Goal: Communication & Community: Answer question/provide support

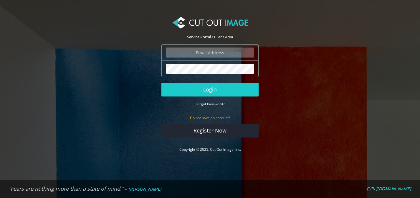
click at [108, 131] on section "Service Portal / Client Area The login field is required. The password field is…" at bounding box center [210, 85] width 420 height 152
click at [211, 55] on input "email" at bounding box center [210, 52] width 88 height 10
type input "[EMAIL_ADDRESS][DOMAIN_NAME]"
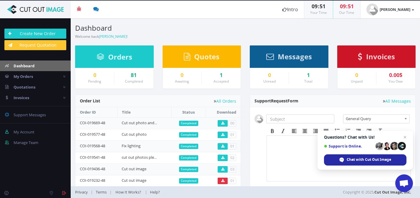
click at [346, 163] on div "Chat with Cut Out Image" at bounding box center [365, 159] width 83 height 11
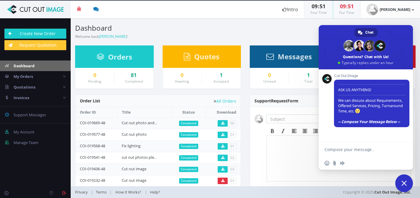
click at [346, 150] on textarea "Compose your message..." at bounding box center [360, 149] width 70 height 5
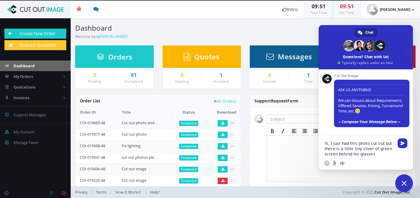
click at [339, 153] on textarea "hi, I just had this photo cut out but there is a little tiny sliver of green sc…" at bounding box center [360, 149] width 70 height 16
click at [346, 152] on textarea "hi, I just had this photo cut out but there is a little tiny sliver of green sc…" at bounding box center [360, 145] width 70 height 21
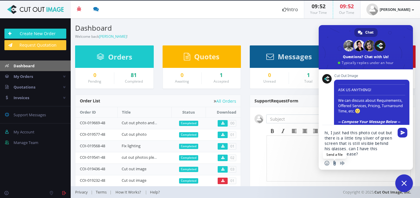
type textarea "hi, I just had this photo cut out but there is a little tiny sliver of green sc…"
click at [336, 161] on input "Send a file" at bounding box center [334, 163] width 5 height 5
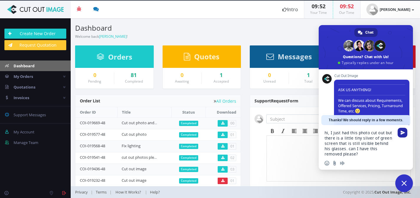
scroll to position [77, 0]
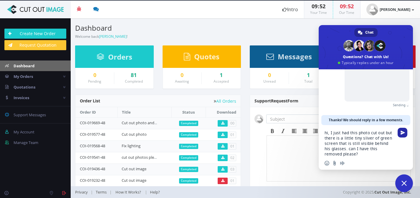
click at [405, 131] on span "Send" at bounding box center [403, 132] width 4 height 4
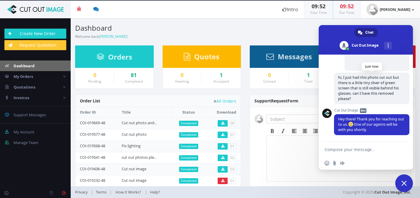
scroll to position [94, 0]
